Goal: Information Seeking & Learning: Find specific fact

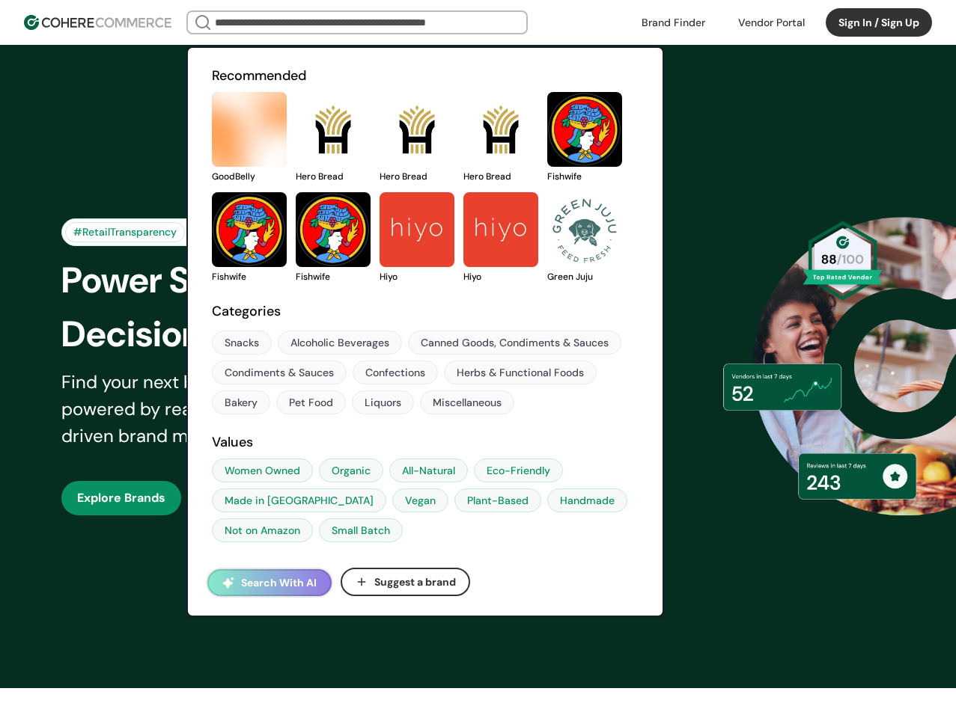
scroll to position [1, 0]
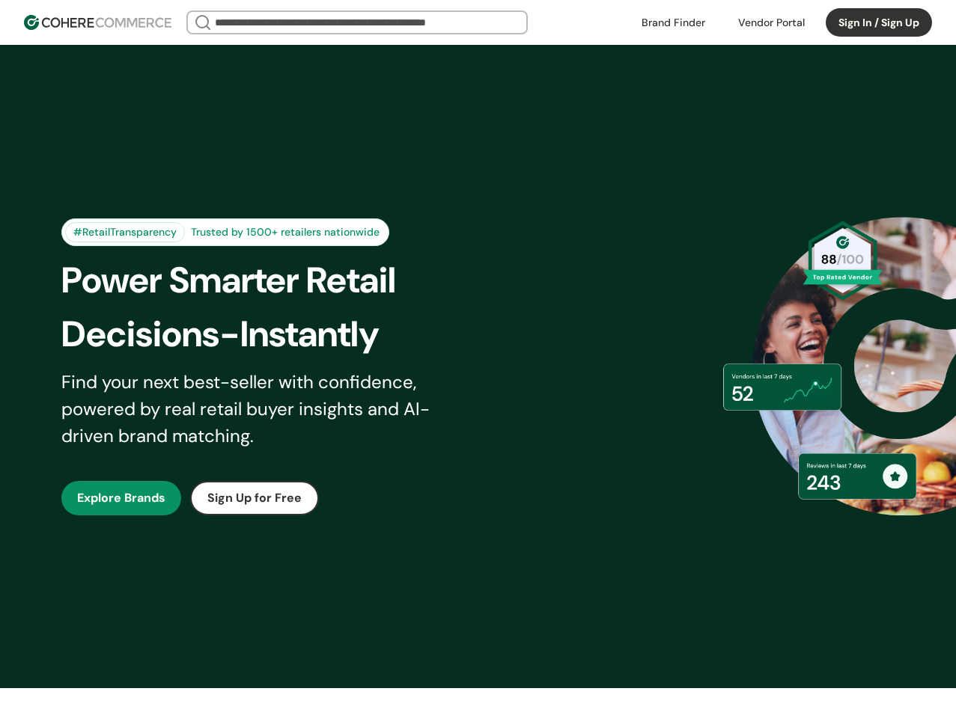
scroll to position [1, 0]
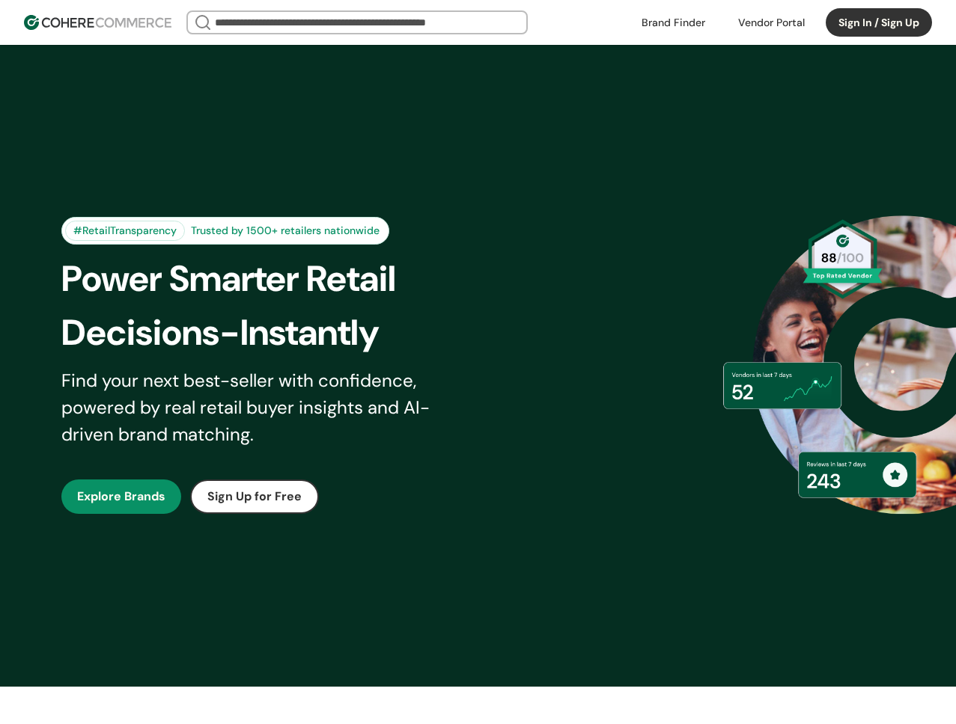
click at [310, 28] on input "search" at bounding box center [357, 22] width 290 height 21
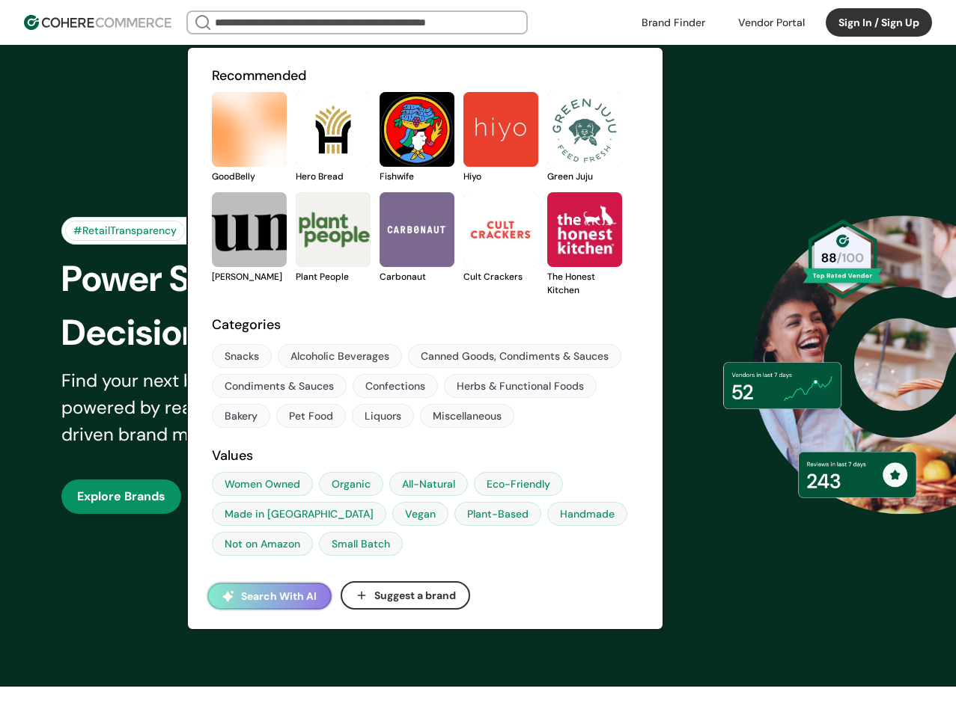
click at [212, 183] on link at bounding box center [212, 183] width 0 height 0
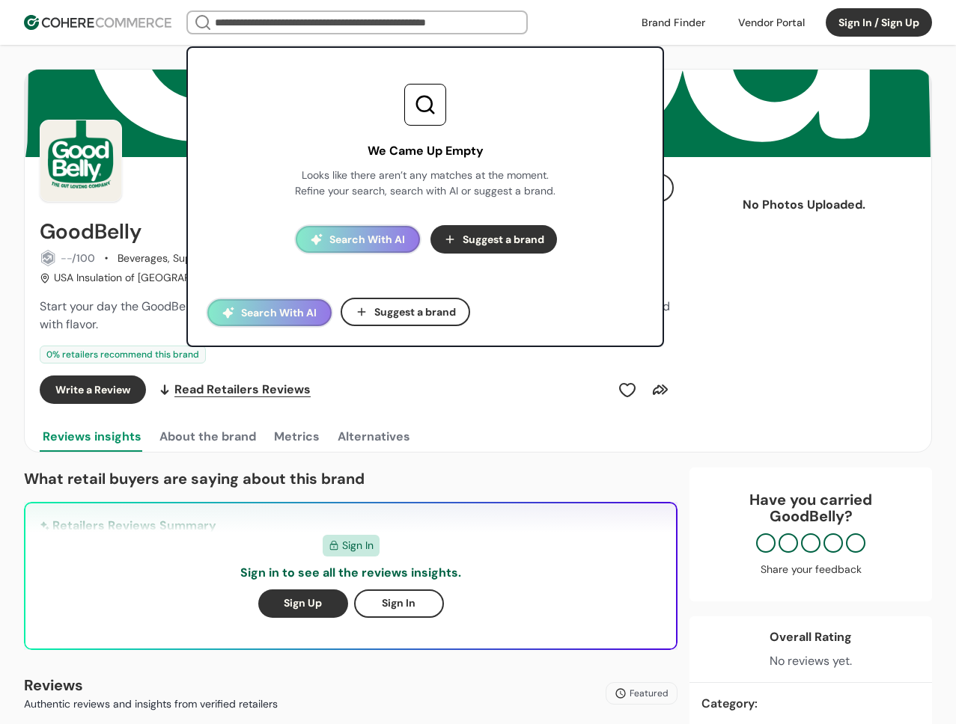
click at [325, 17] on input "search" at bounding box center [357, 22] width 290 height 21
paste input "*****"
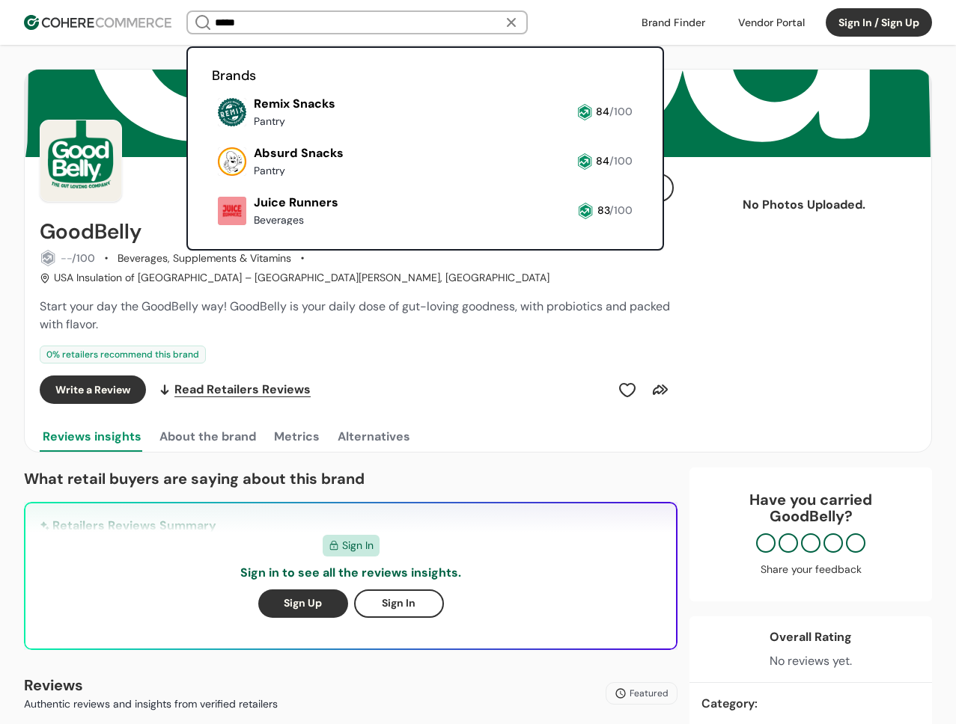
type input "*****"
click at [212, 132] on link at bounding box center [212, 132] width 0 height 0
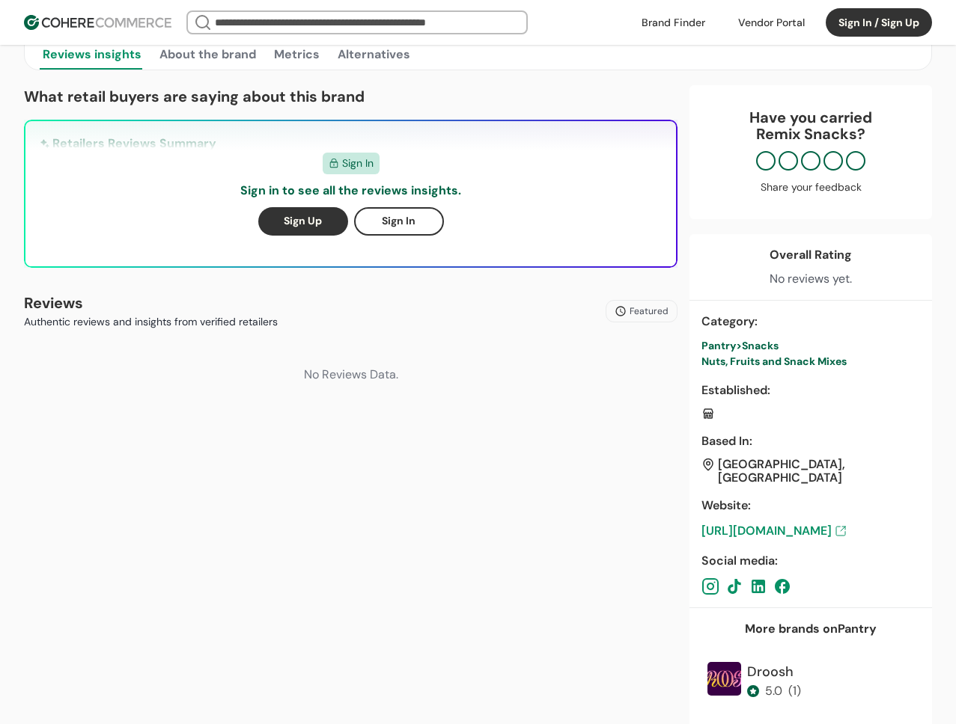
scroll to position [371, 0]
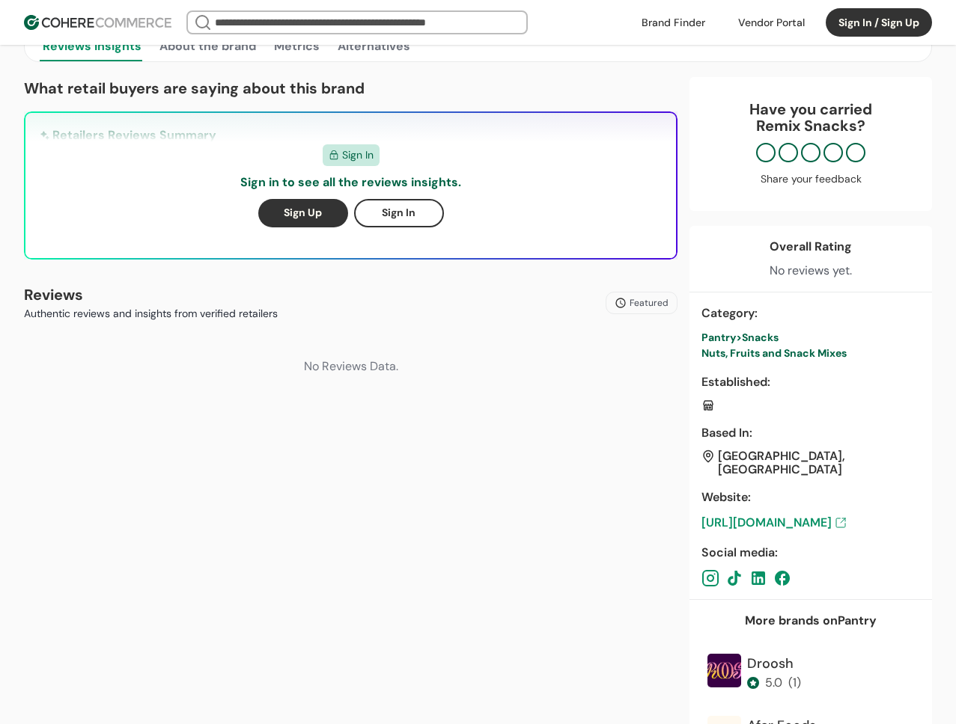
click at [255, 14] on input "search" at bounding box center [357, 22] width 290 height 21
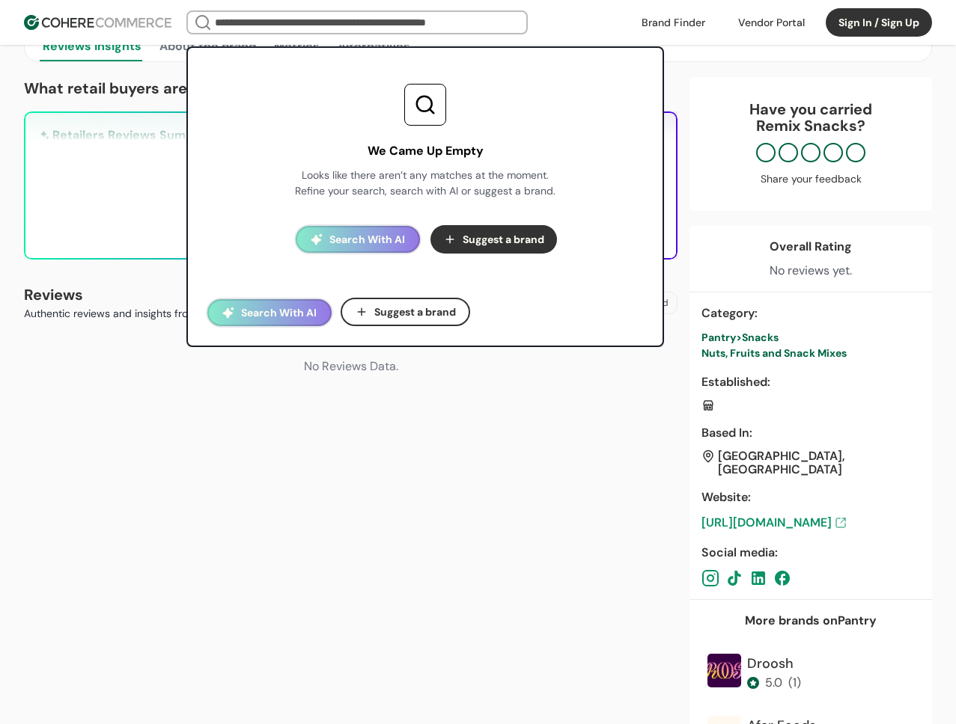
paste input "**********"
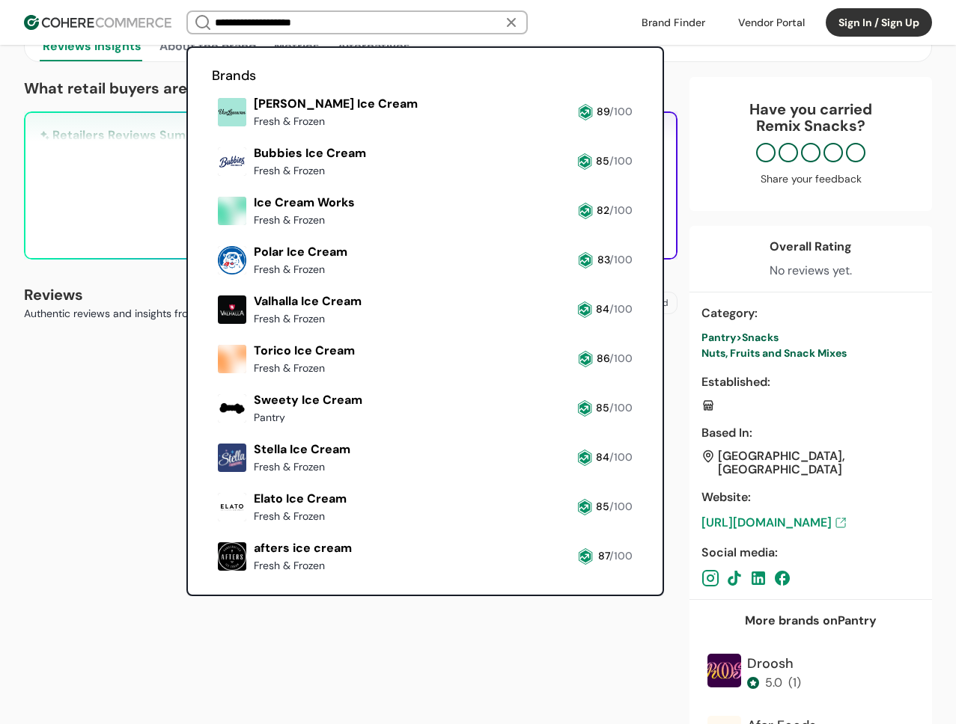
type input "**********"
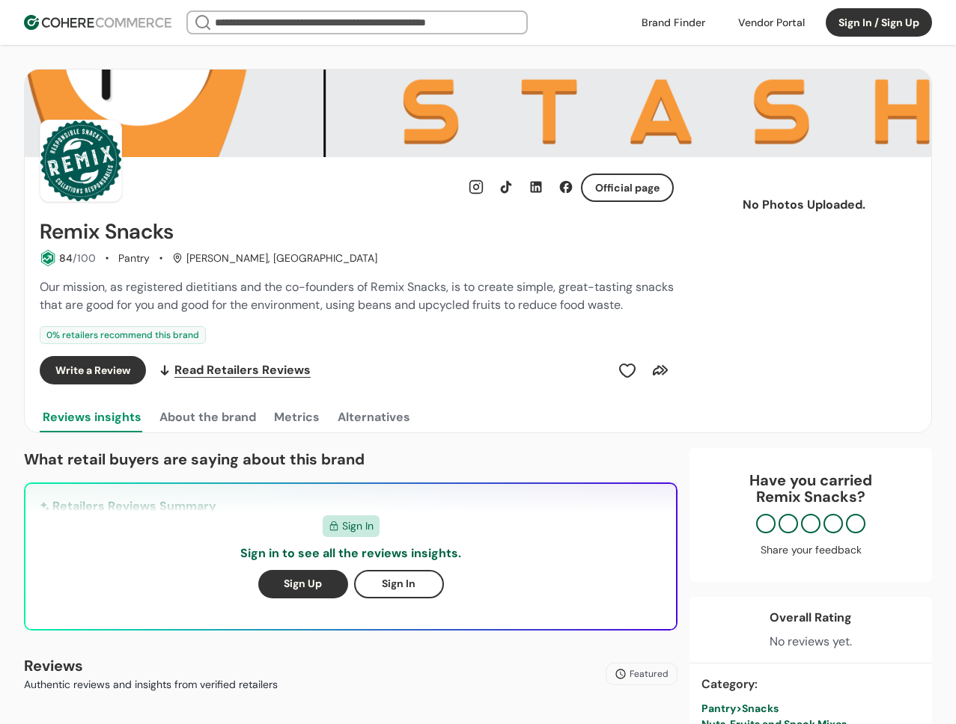
scroll to position [371, 0]
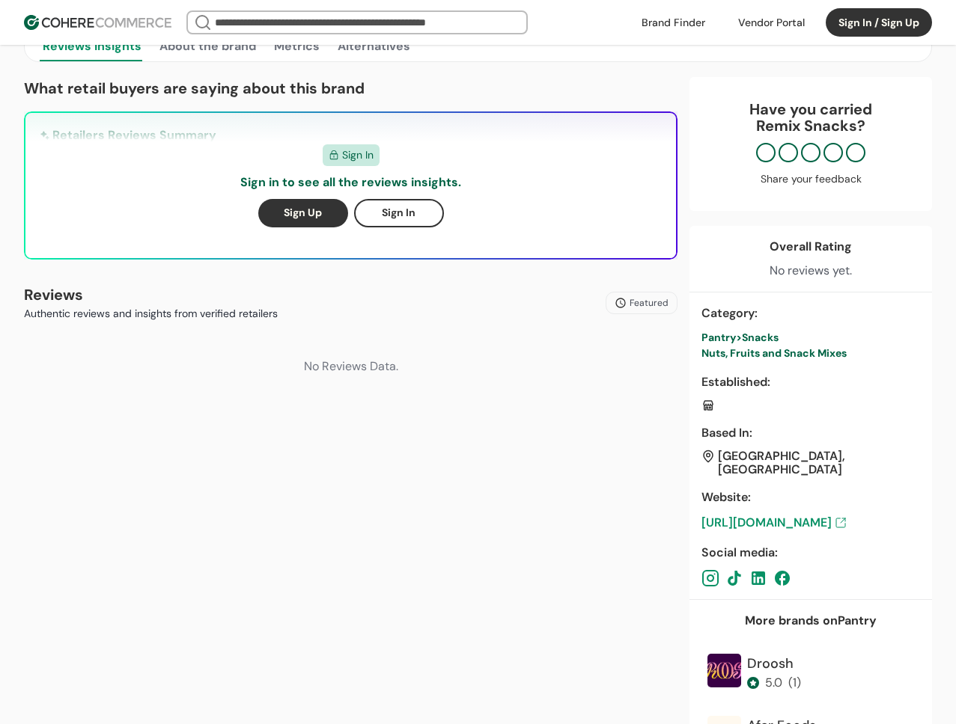
click at [103, 28] on img at bounding box center [97, 22] width 147 height 15
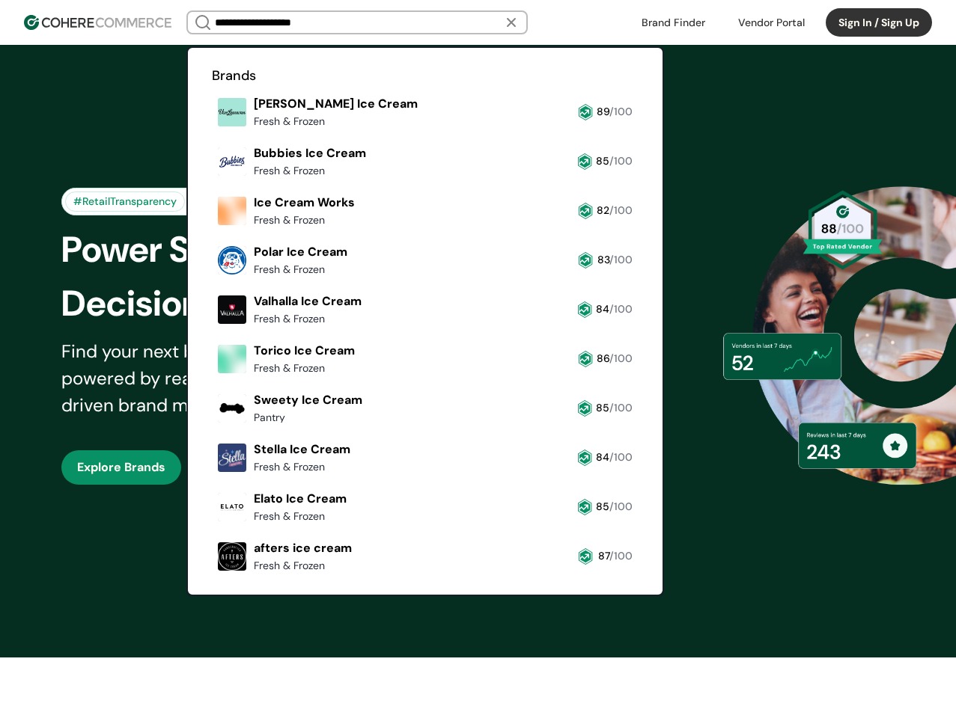
scroll to position [6, 0]
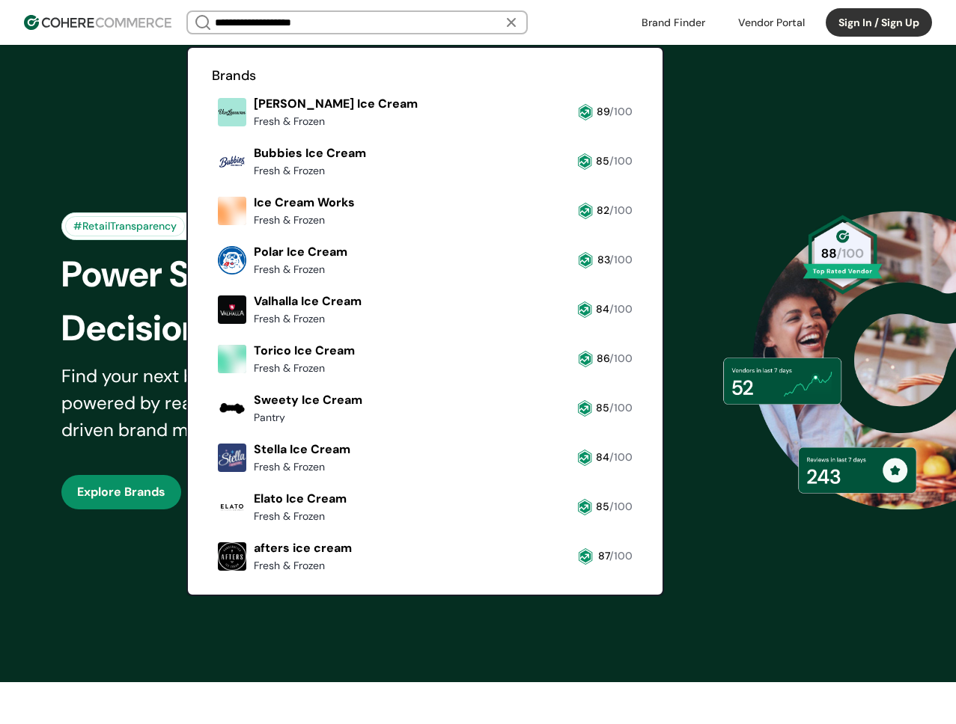
drag, startPoint x: 257, startPoint y: 21, endPoint x: 367, endPoint y: 19, distance: 110.0
click at [367, 19] on input "**********" at bounding box center [357, 22] width 290 height 21
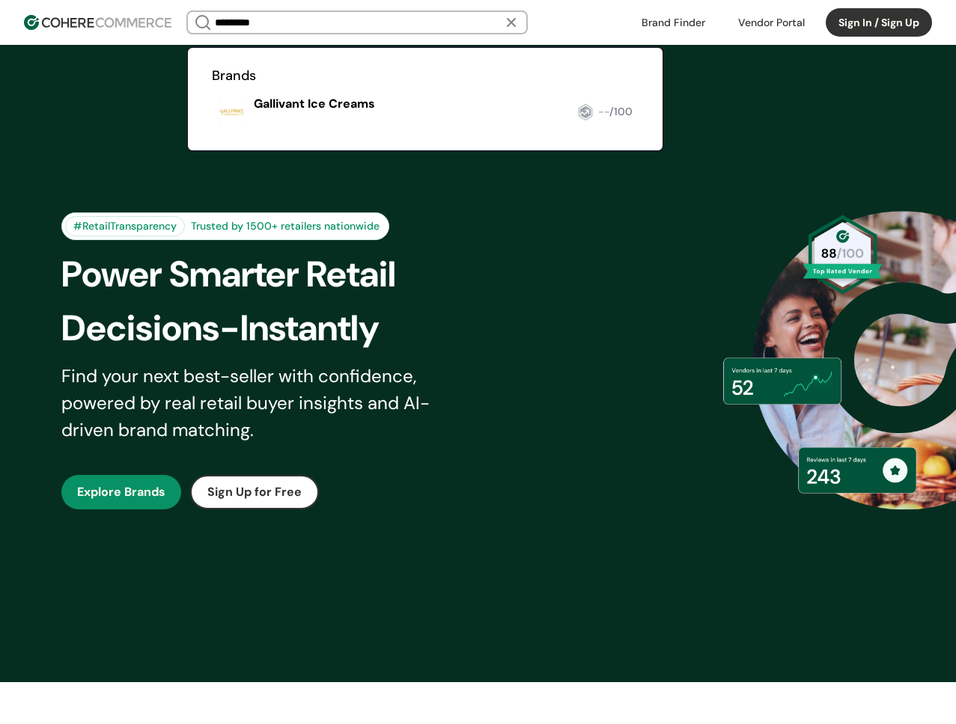
type input "*********"
click at [212, 132] on link at bounding box center [212, 132] width 0 height 0
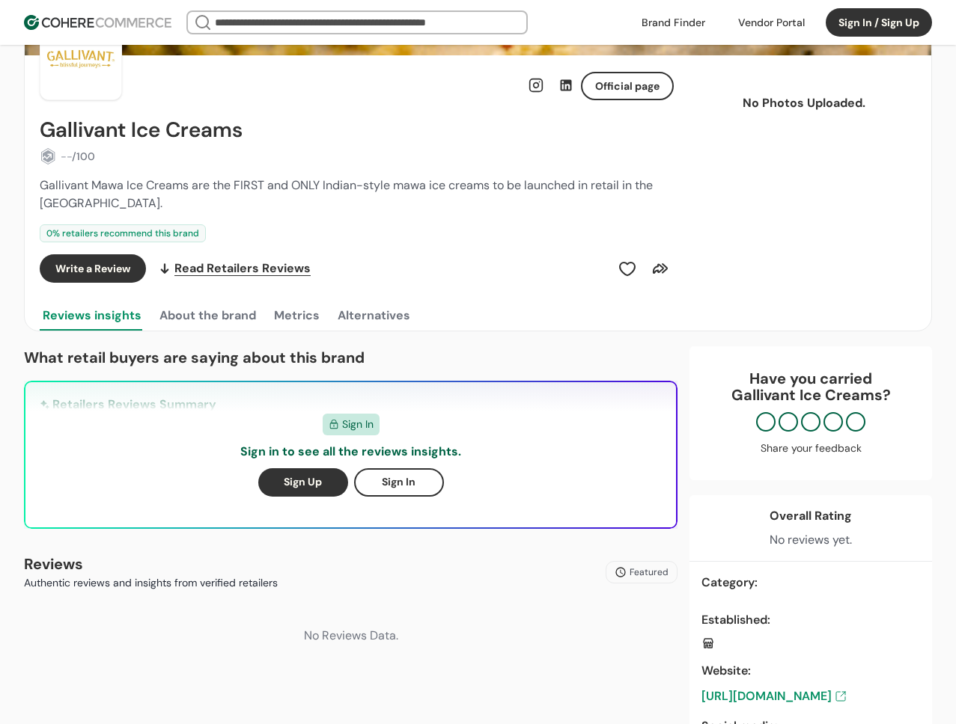
scroll to position [252, 0]
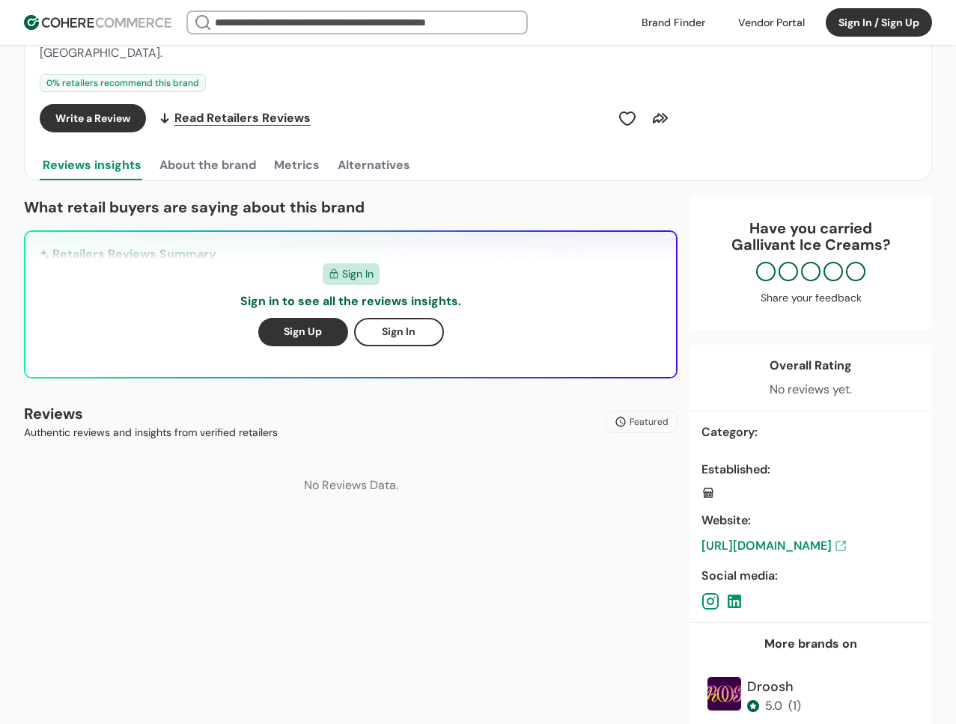
click at [753, 465] on div "Established :" at bounding box center [810, 470] width 218 height 18
click at [733, 473] on div "Established :" at bounding box center [810, 470] width 218 height 18
copy div "Established"
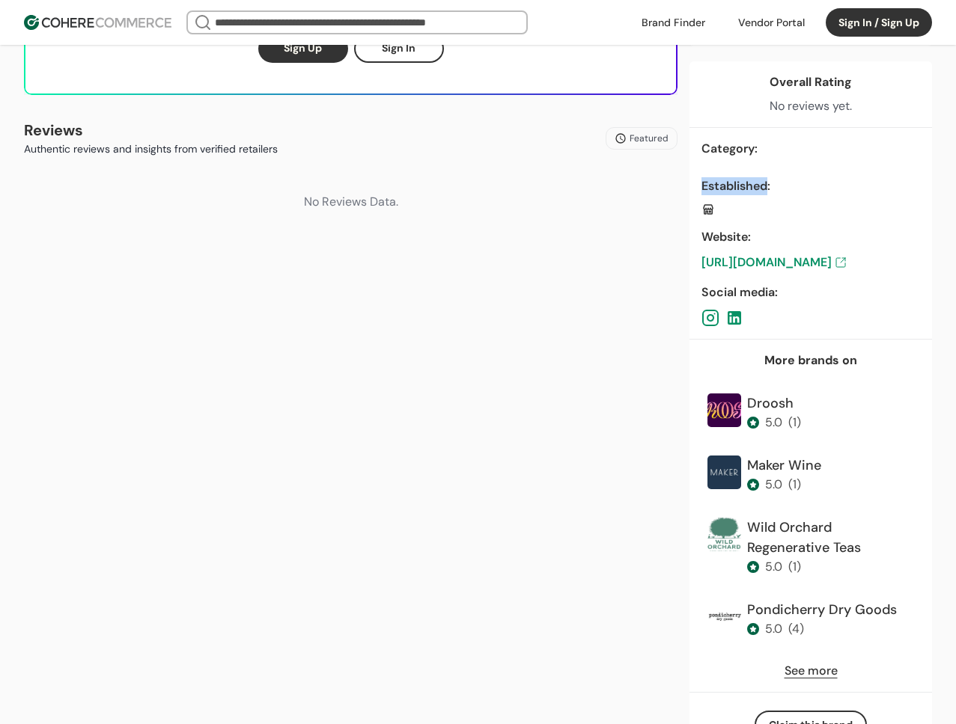
scroll to position [536, 0]
click at [733, 178] on div "Established :" at bounding box center [810, 186] width 218 height 18
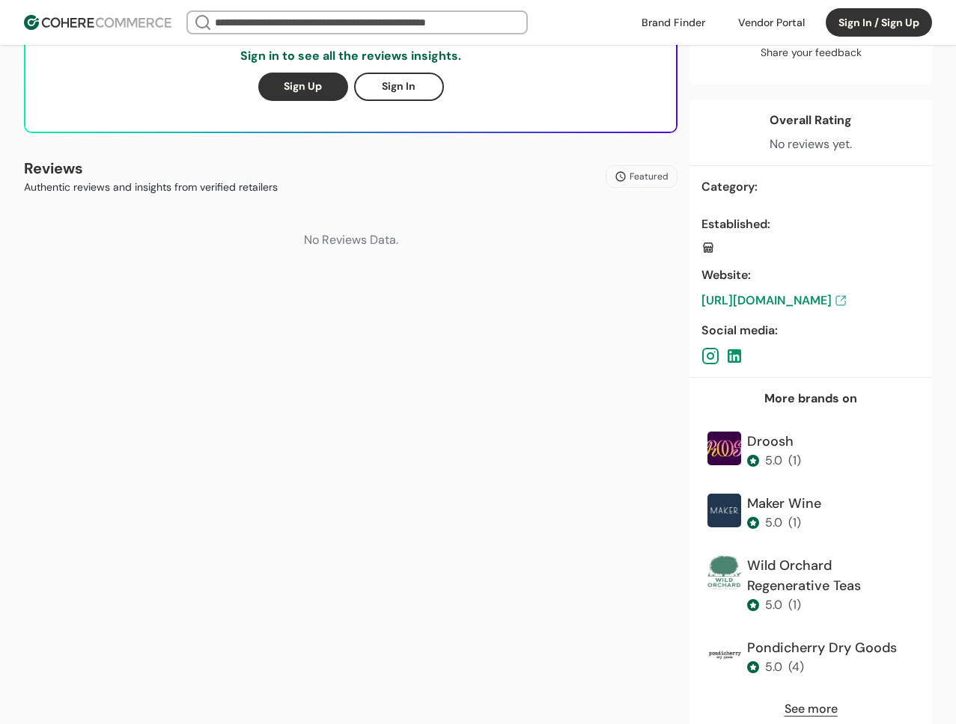
scroll to position [481, 0]
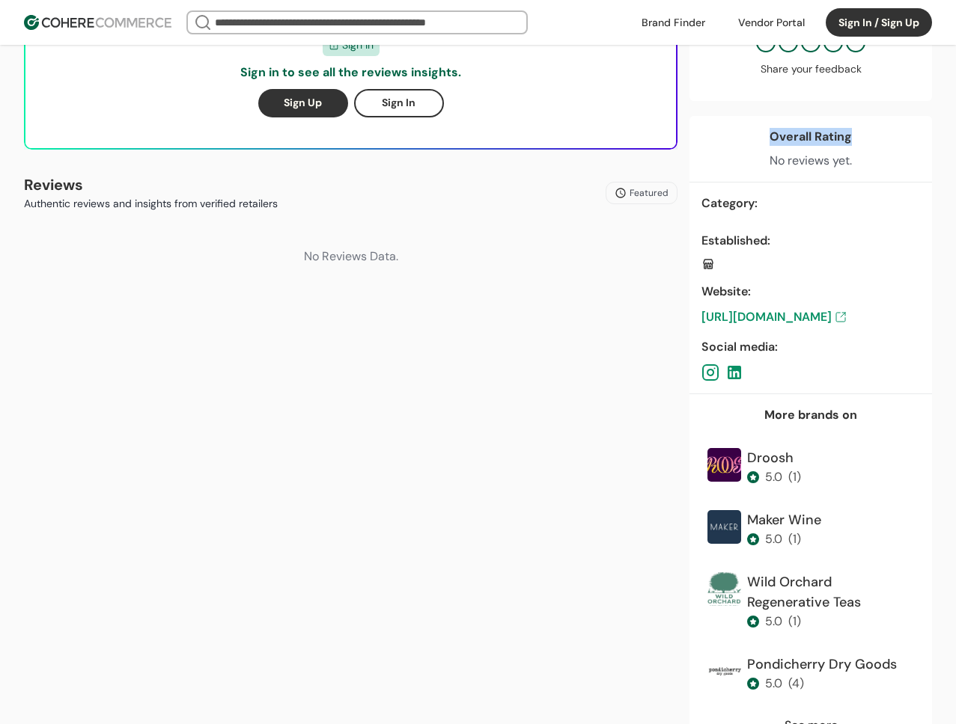
drag, startPoint x: 773, startPoint y: 138, endPoint x: 863, endPoint y: 137, distance: 90.5
click at [863, 137] on div "Overall Rating No reviews yet." at bounding box center [810, 149] width 242 height 67
copy div "Overall Rating"
click at [746, 240] on div "Established :" at bounding box center [810, 241] width 218 height 18
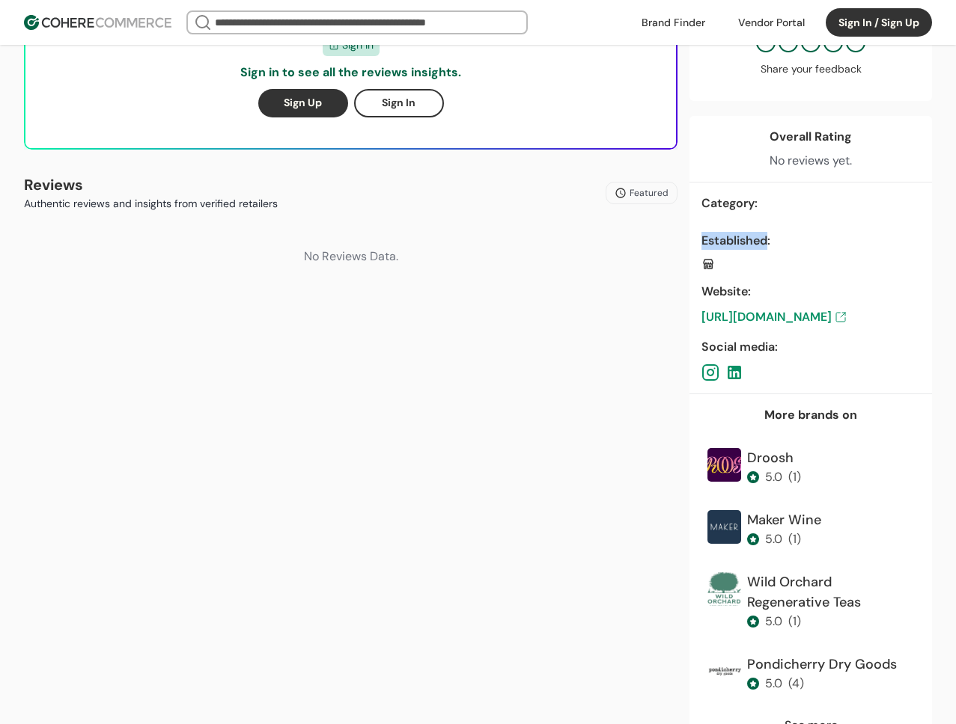
copy div "Established"
